Goal: Task Accomplishment & Management: Manage account settings

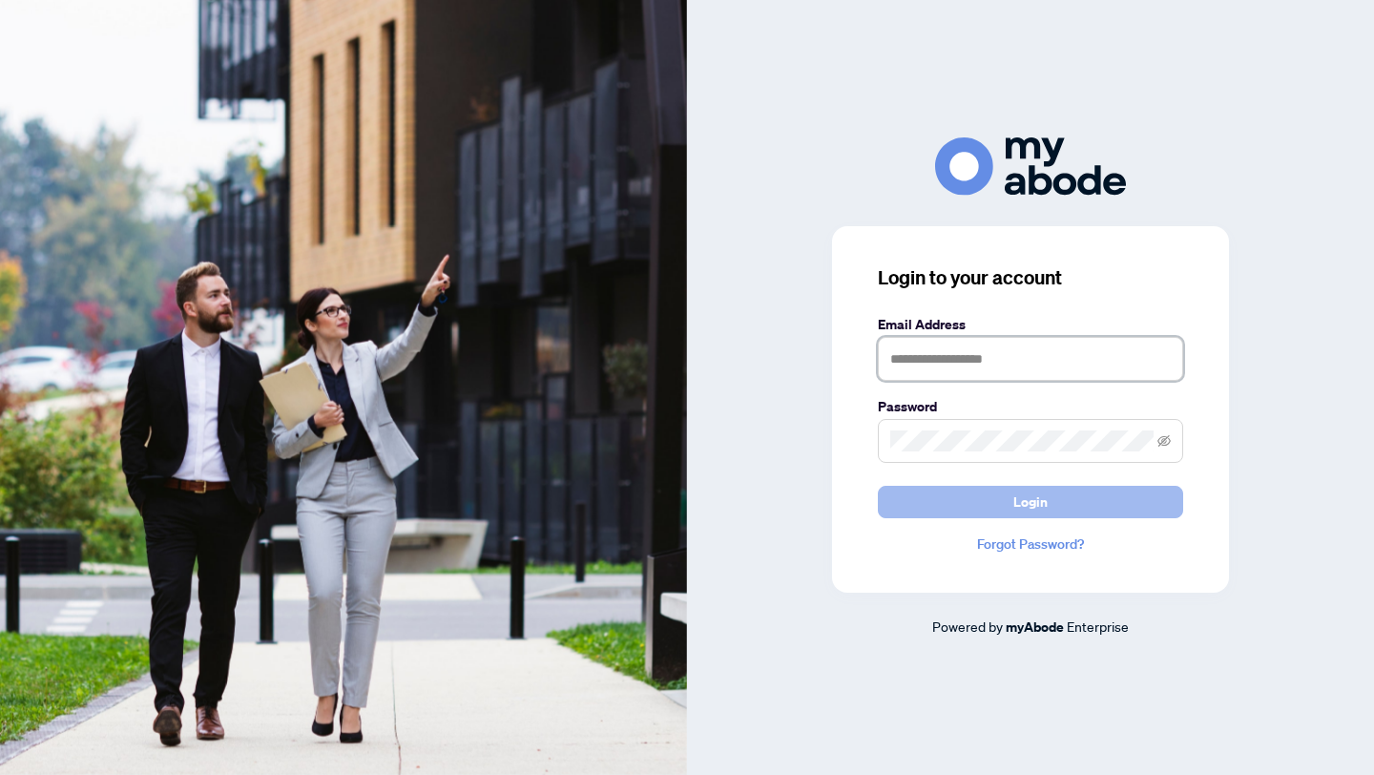
type input "**********"
click at [1030, 504] on span "Login" at bounding box center [1031, 502] width 34 height 31
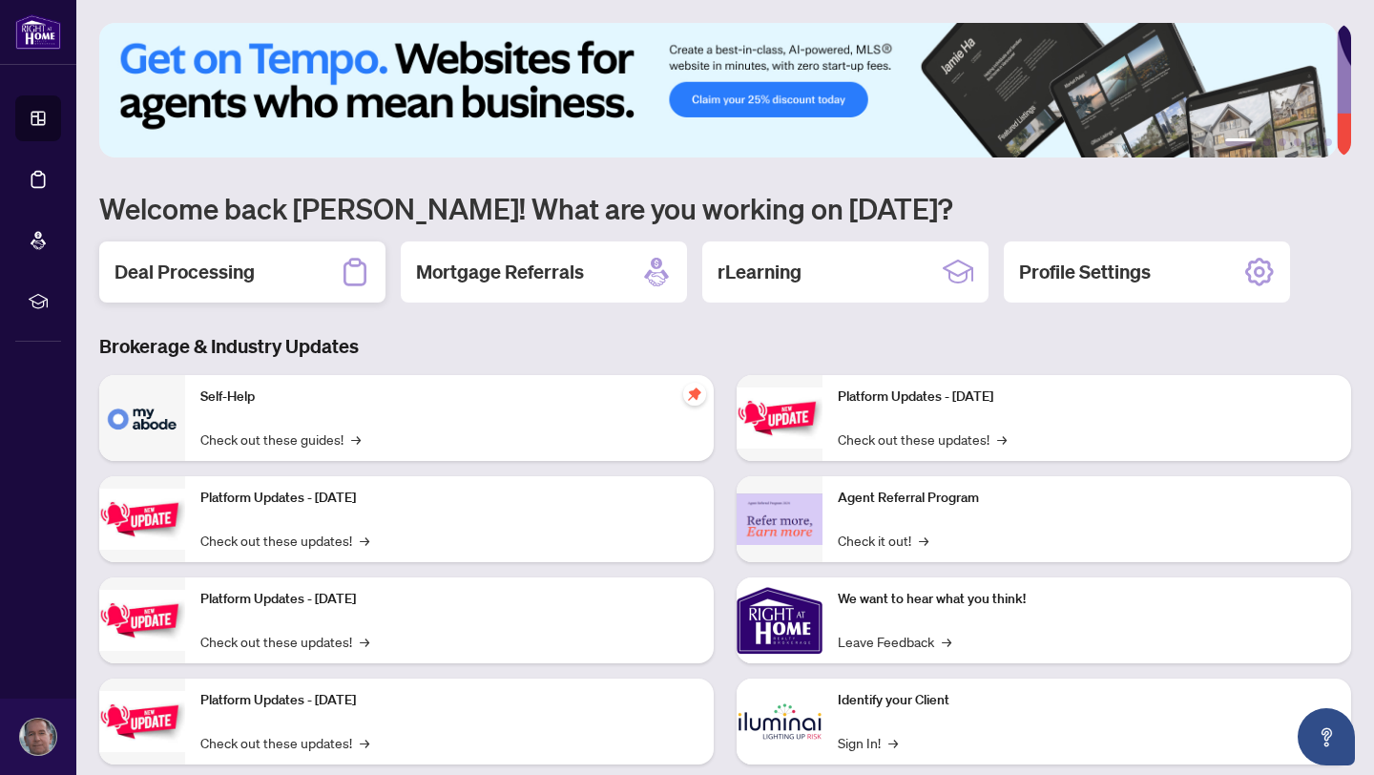
click at [233, 287] on div "Deal Processing" at bounding box center [242, 271] width 286 height 61
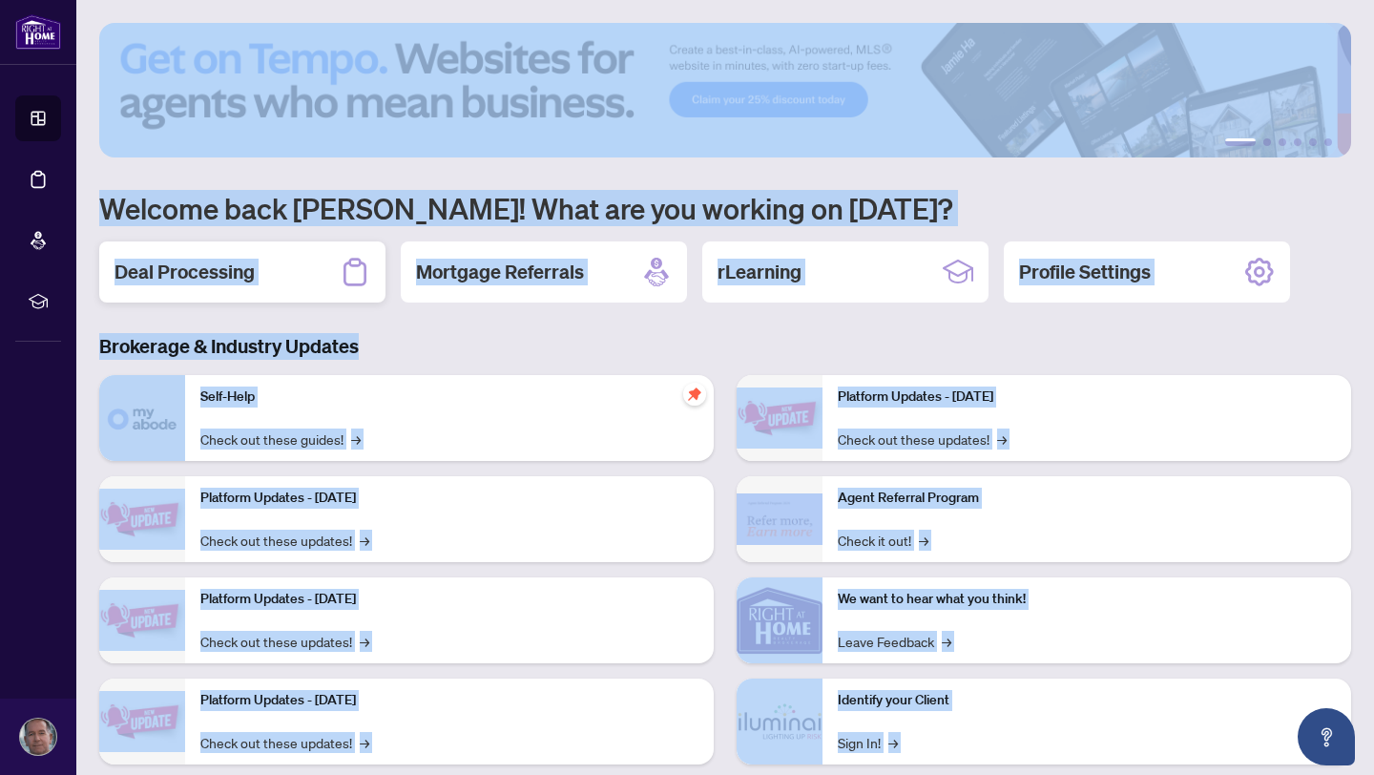
click at [233, 287] on main "1 2 3 4 5 6 Welcome back Keith! What are you working on today? Deal Processing …" at bounding box center [725, 387] width 1298 height 775
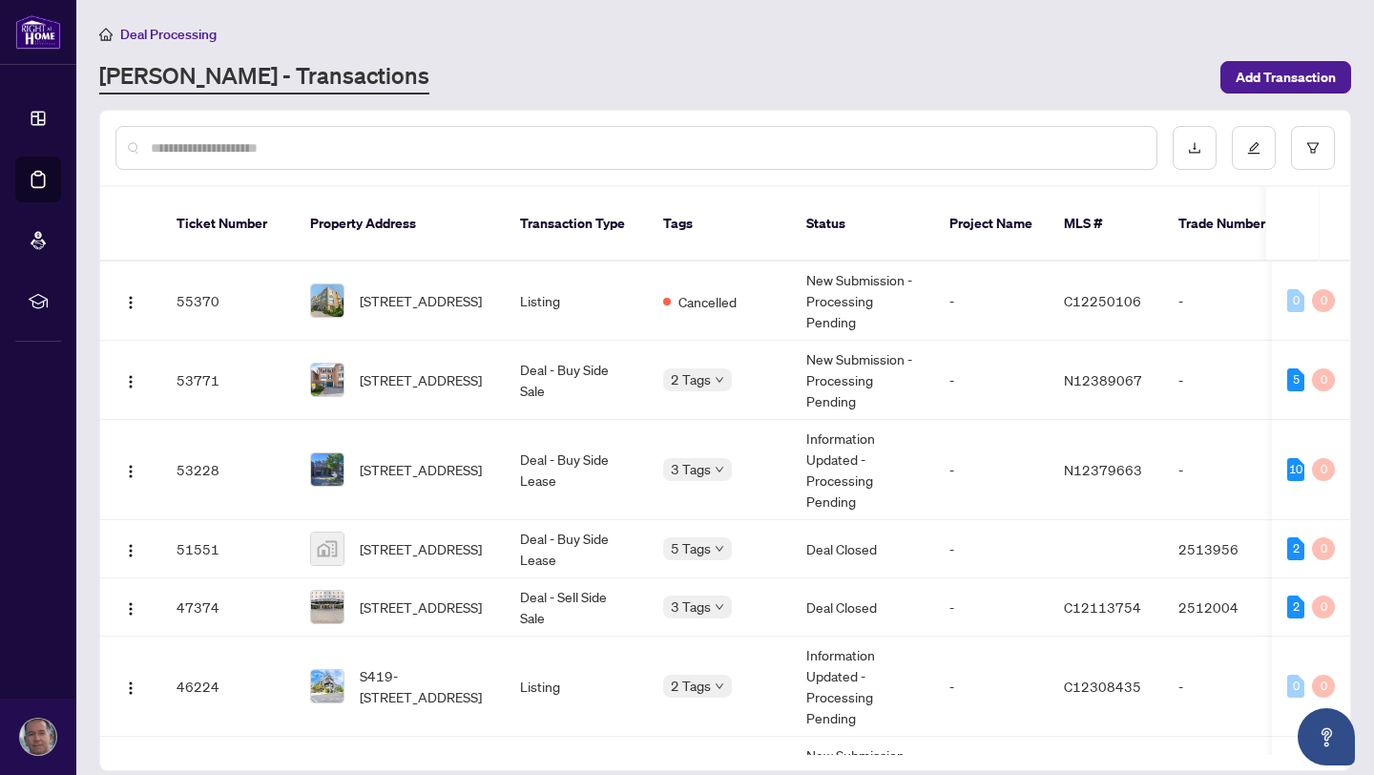
click at [695, 122] on div at bounding box center [725, 148] width 1250 height 74
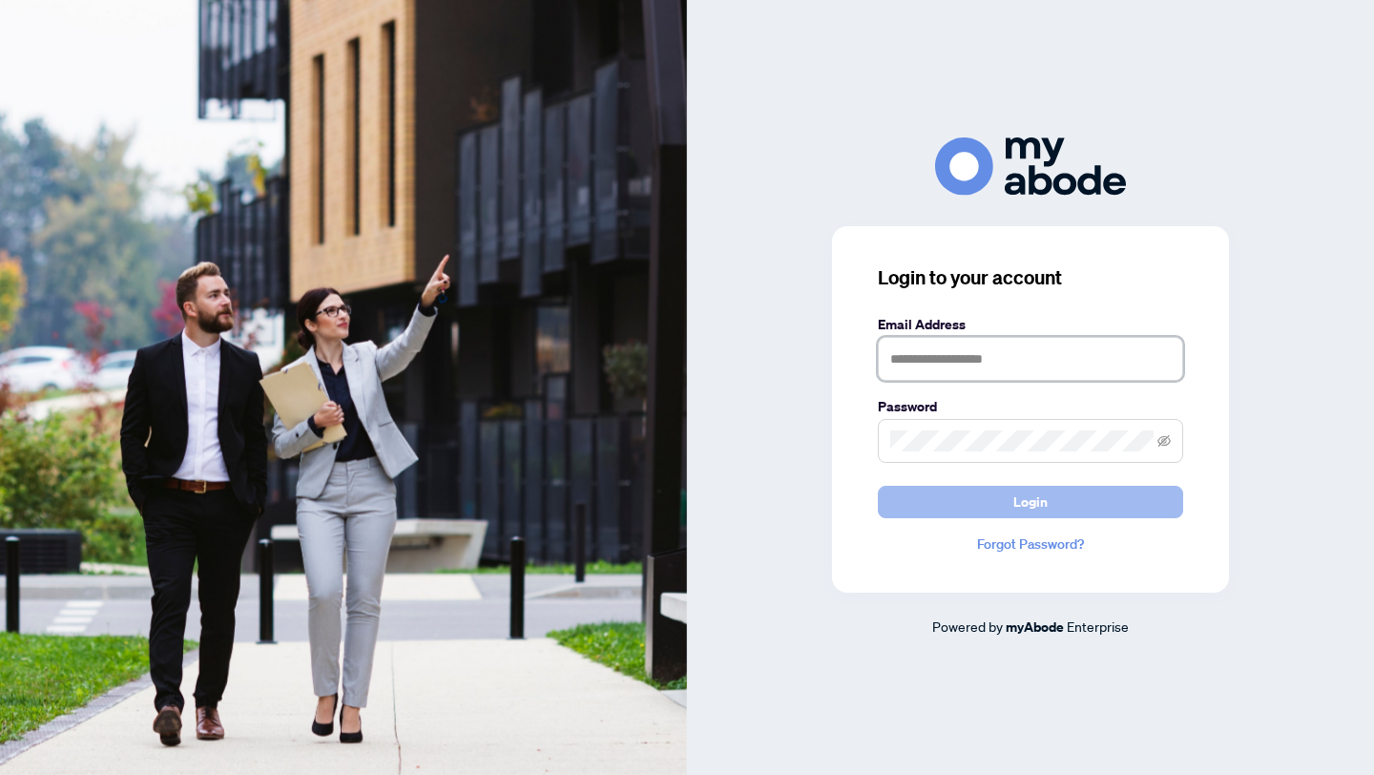
type input "**********"
click at [1021, 497] on span "Login" at bounding box center [1031, 502] width 34 height 31
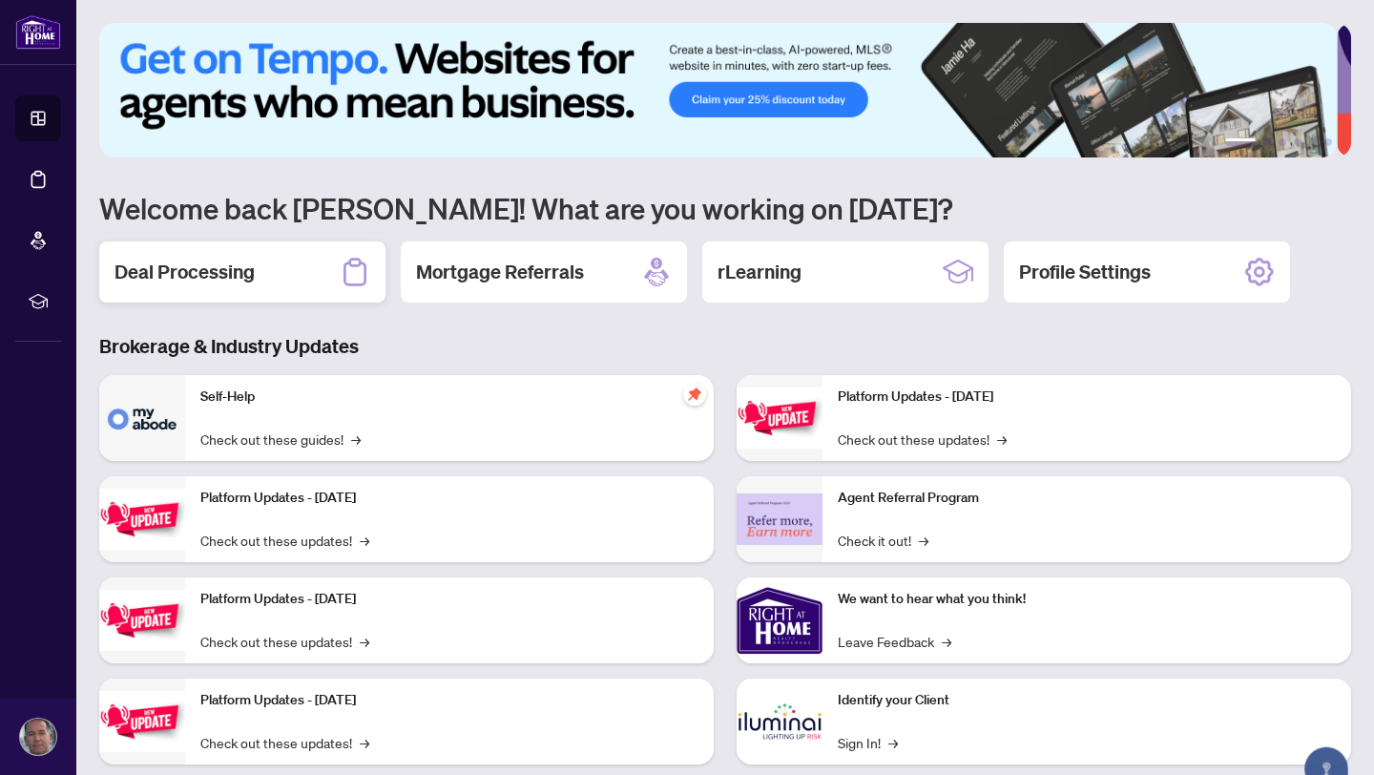
click at [184, 274] on h2 "Deal Processing" at bounding box center [185, 272] width 140 height 27
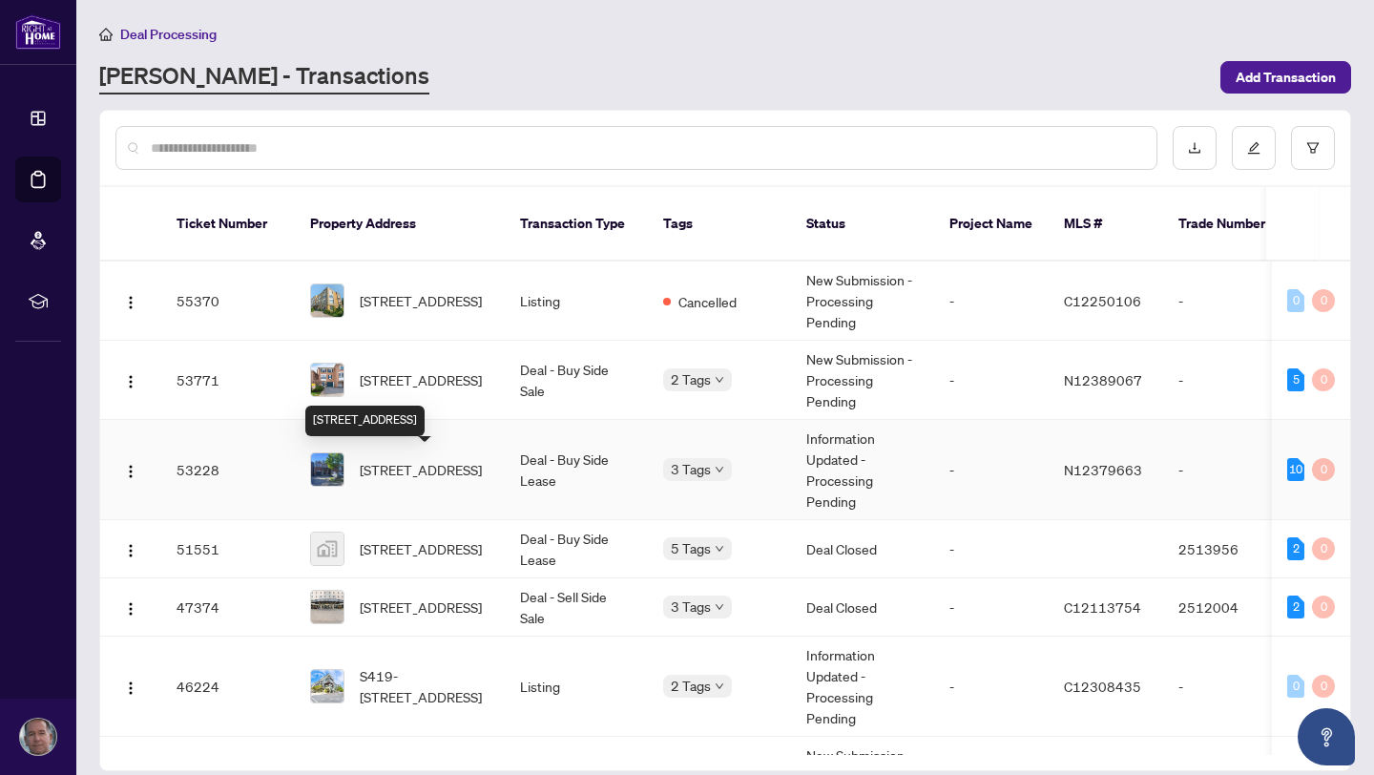
click at [373, 464] on span "43 Sassafras Circ, Vaughan, Ontario L4J 8M7, Canada" at bounding box center [421, 469] width 122 height 21
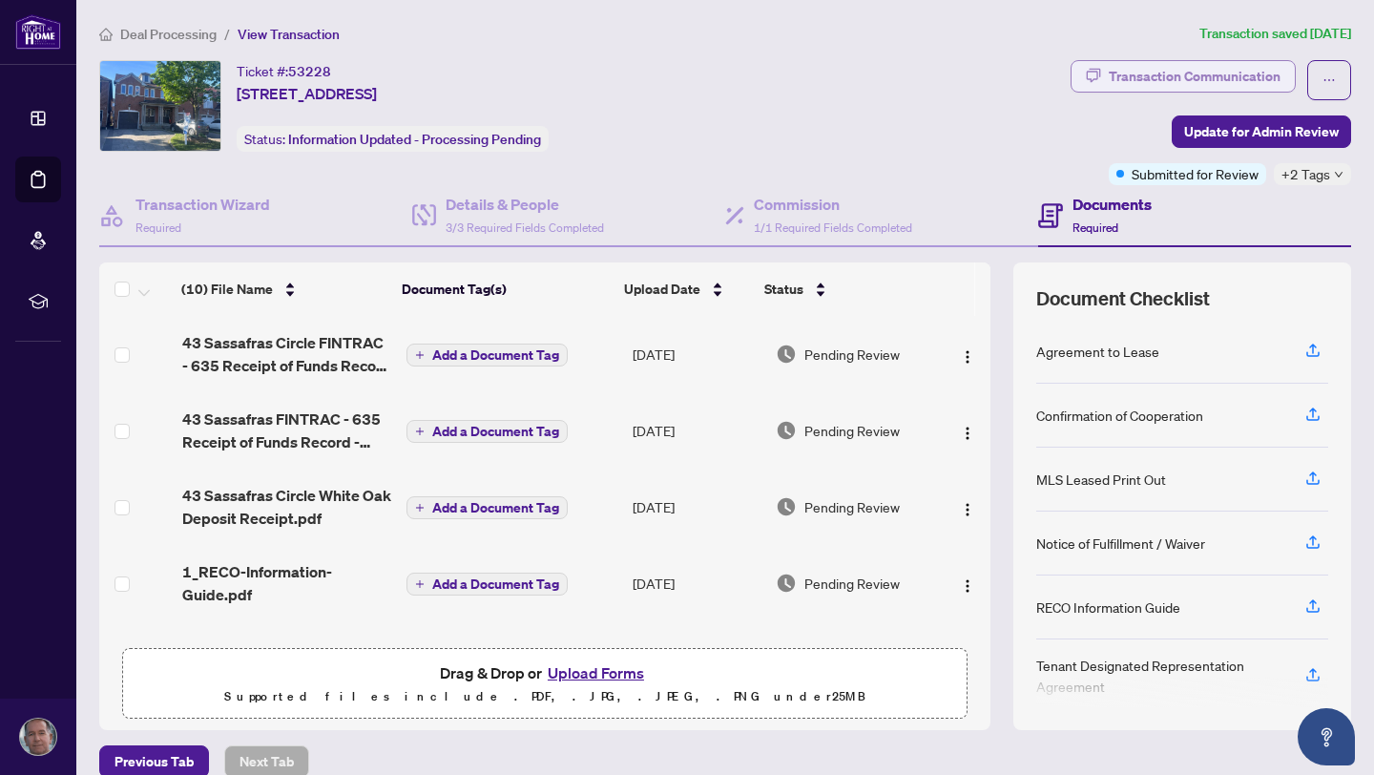
click at [1177, 78] on div "Transaction Communication" at bounding box center [1195, 76] width 172 height 31
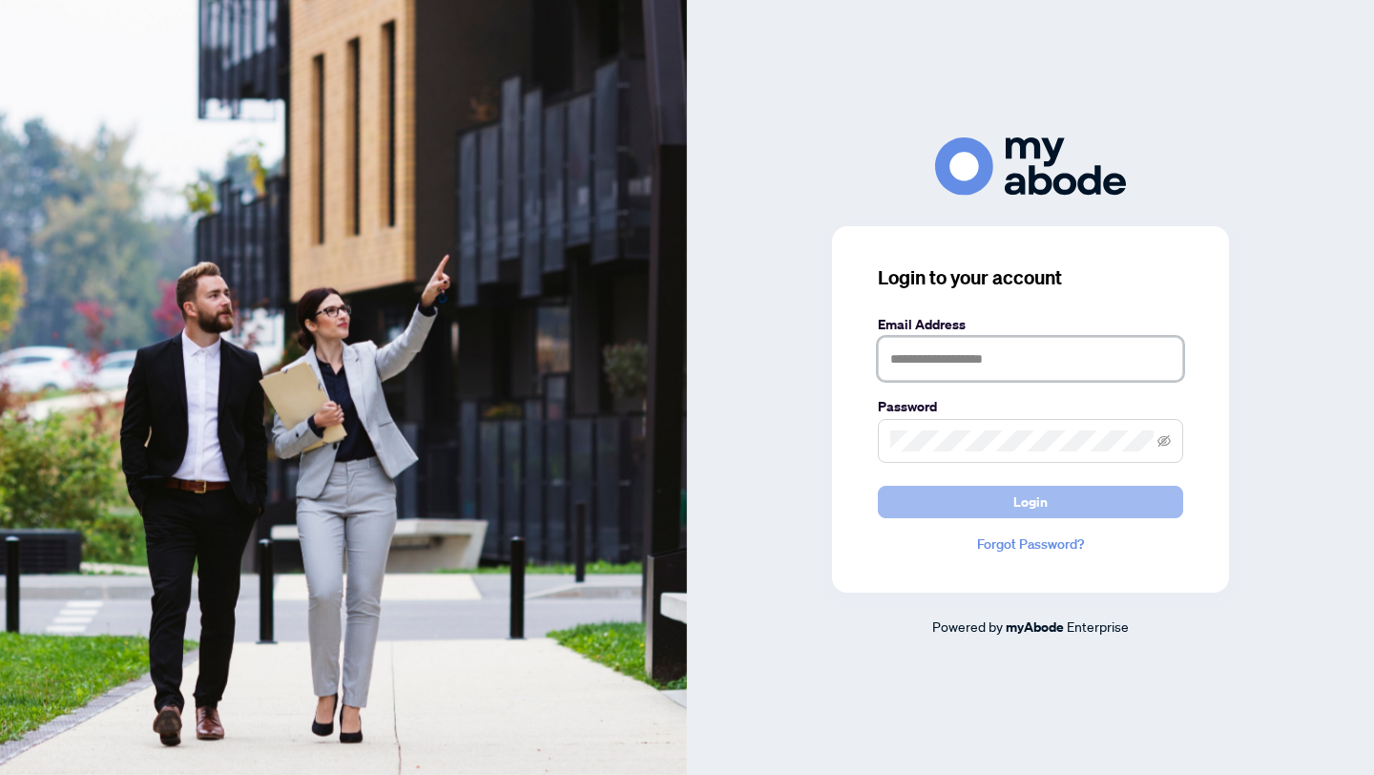
type input "**********"
click at [1034, 505] on span "Login" at bounding box center [1031, 502] width 34 height 31
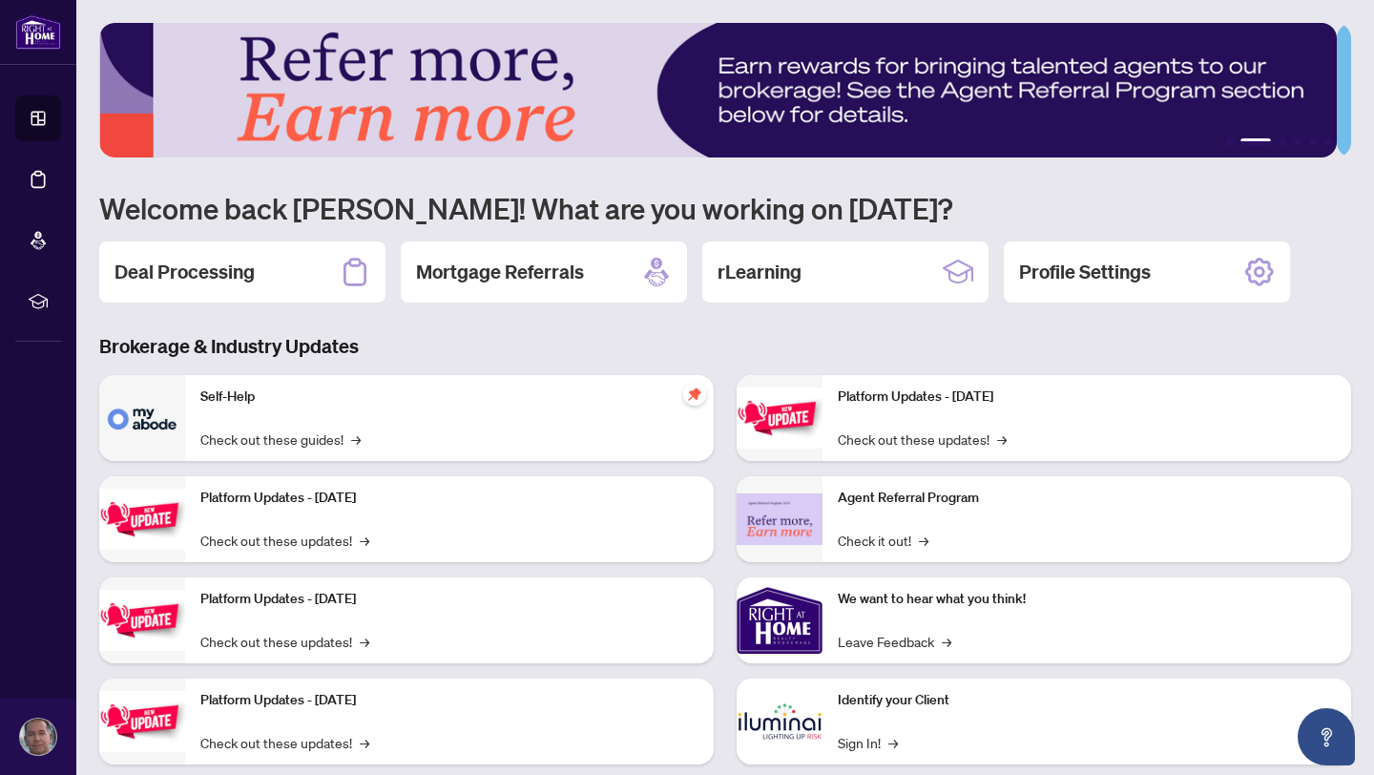
click at [1034, 505] on p "Agent Referral Program" at bounding box center [1087, 498] width 498 height 21
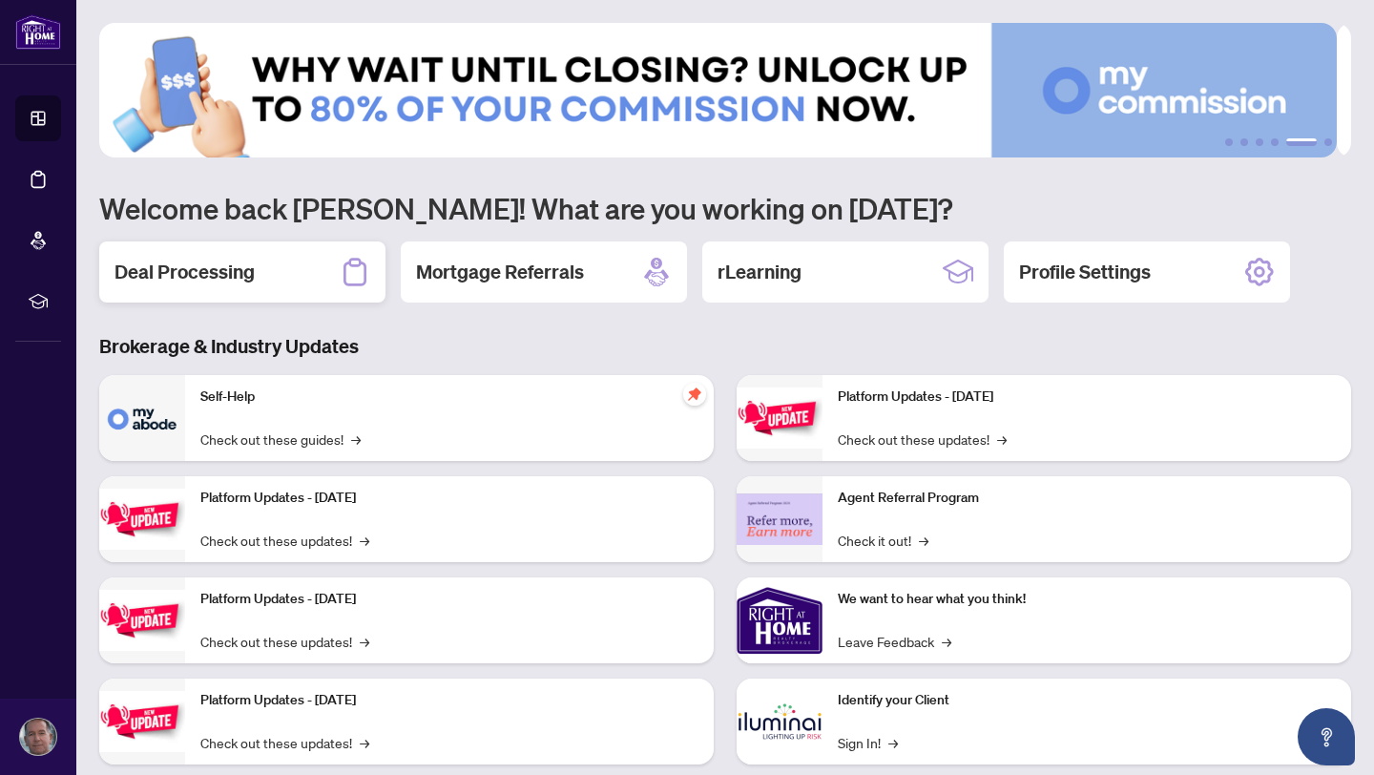
click at [169, 272] on h2 "Deal Processing" at bounding box center [185, 272] width 140 height 27
click at [186, 269] on h2 "Deal Processing" at bounding box center [185, 272] width 140 height 27
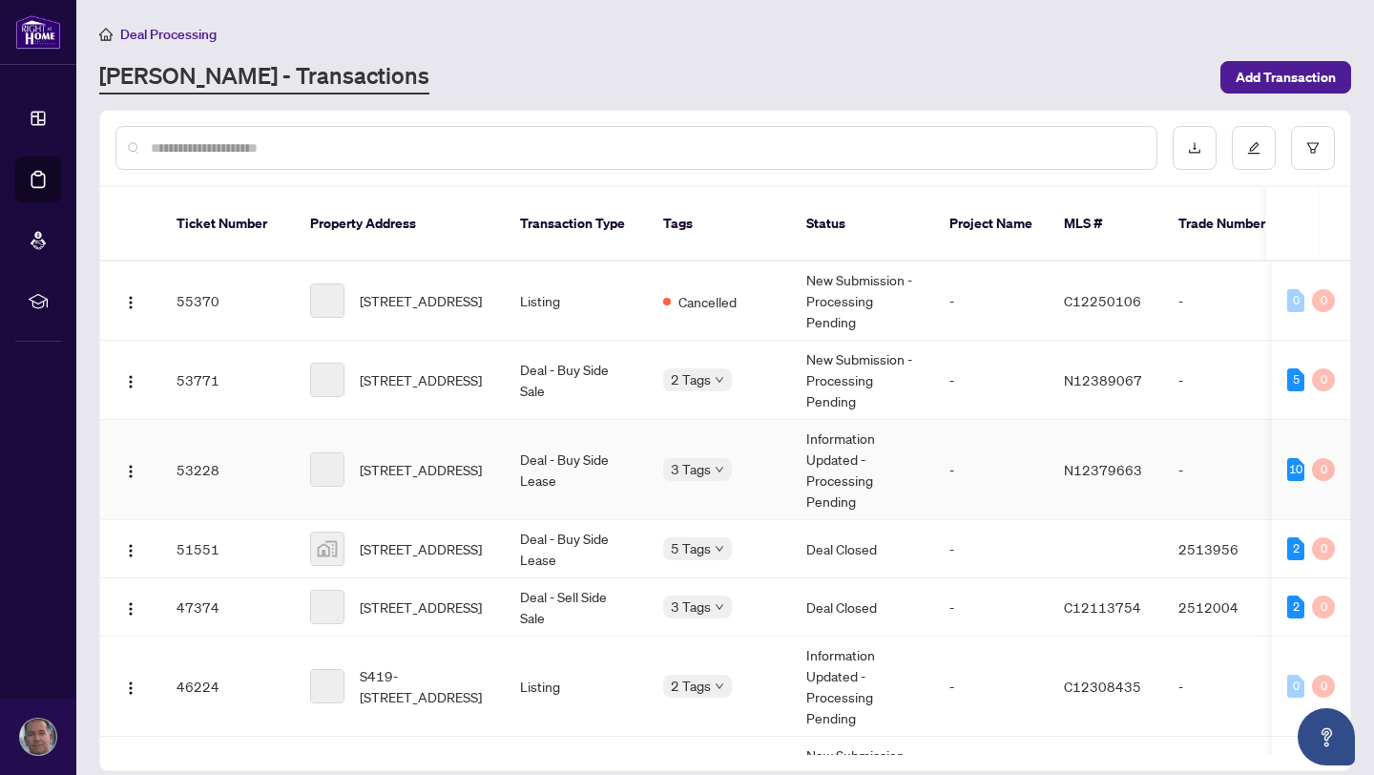
click at [427, 480] on span "[STREET_ADDRESS]" at bounding box center [421, 469] width 122 height 21
